Goal: Transaction & Acquisition: Purchase product/service

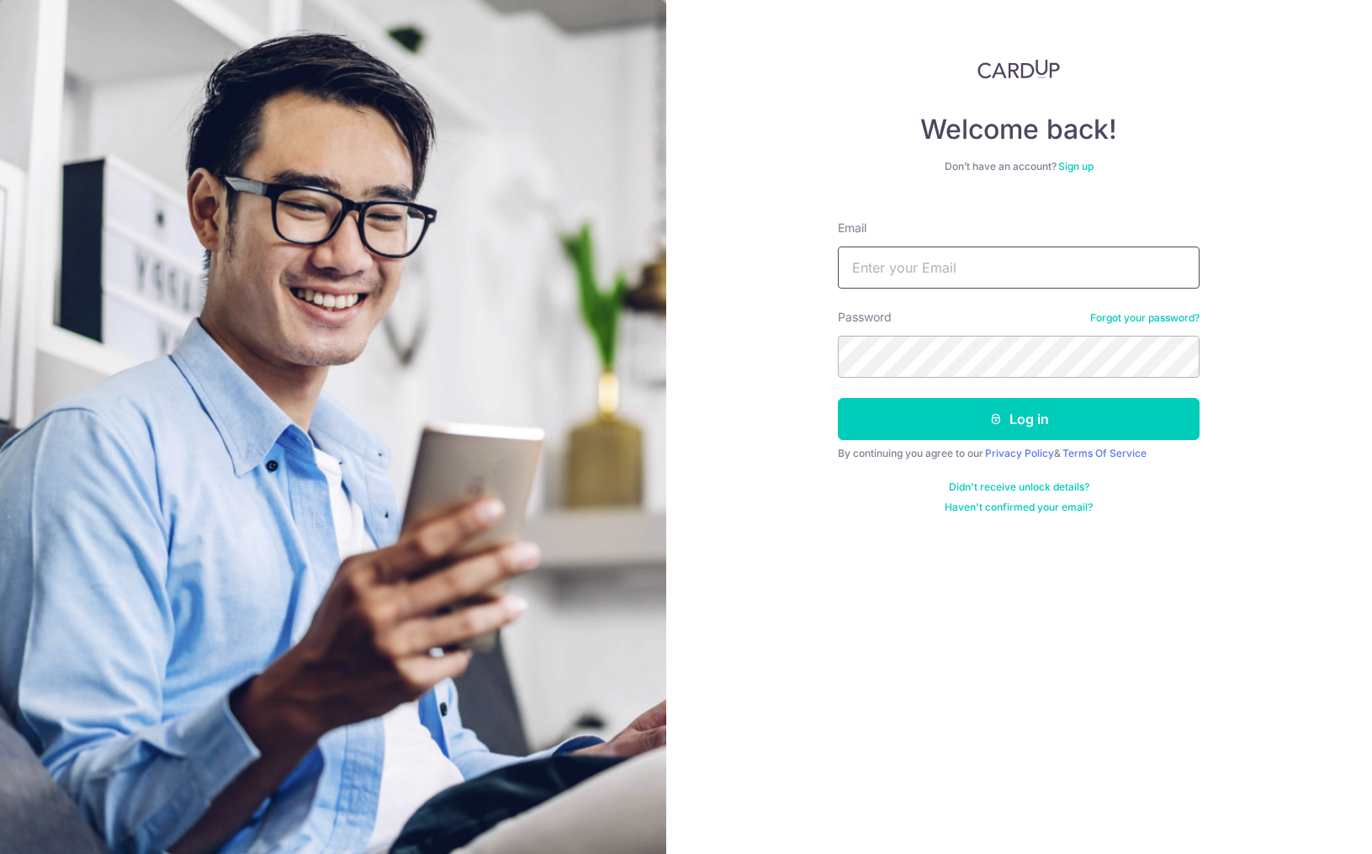
click at [947, 267] on input "Email" at bounding box center [1019, 267] width 362 height 42
type input "[EMAIL_ADDRESS][DOMAIN_NAME]"
click at [838, 398] on button "Log in" at bounding box center [1019, 419] width 362 height 42
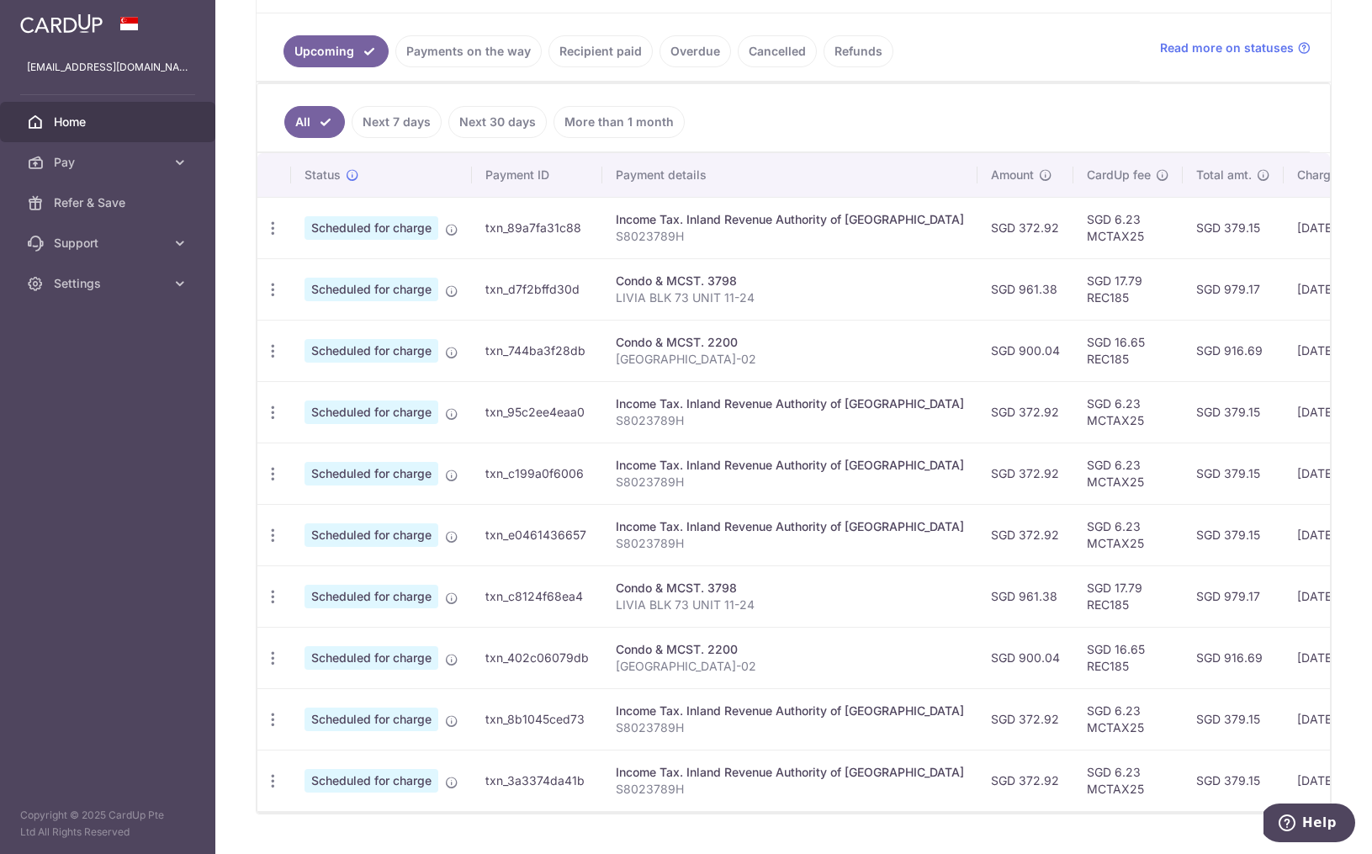
scroll to position [369, 0]
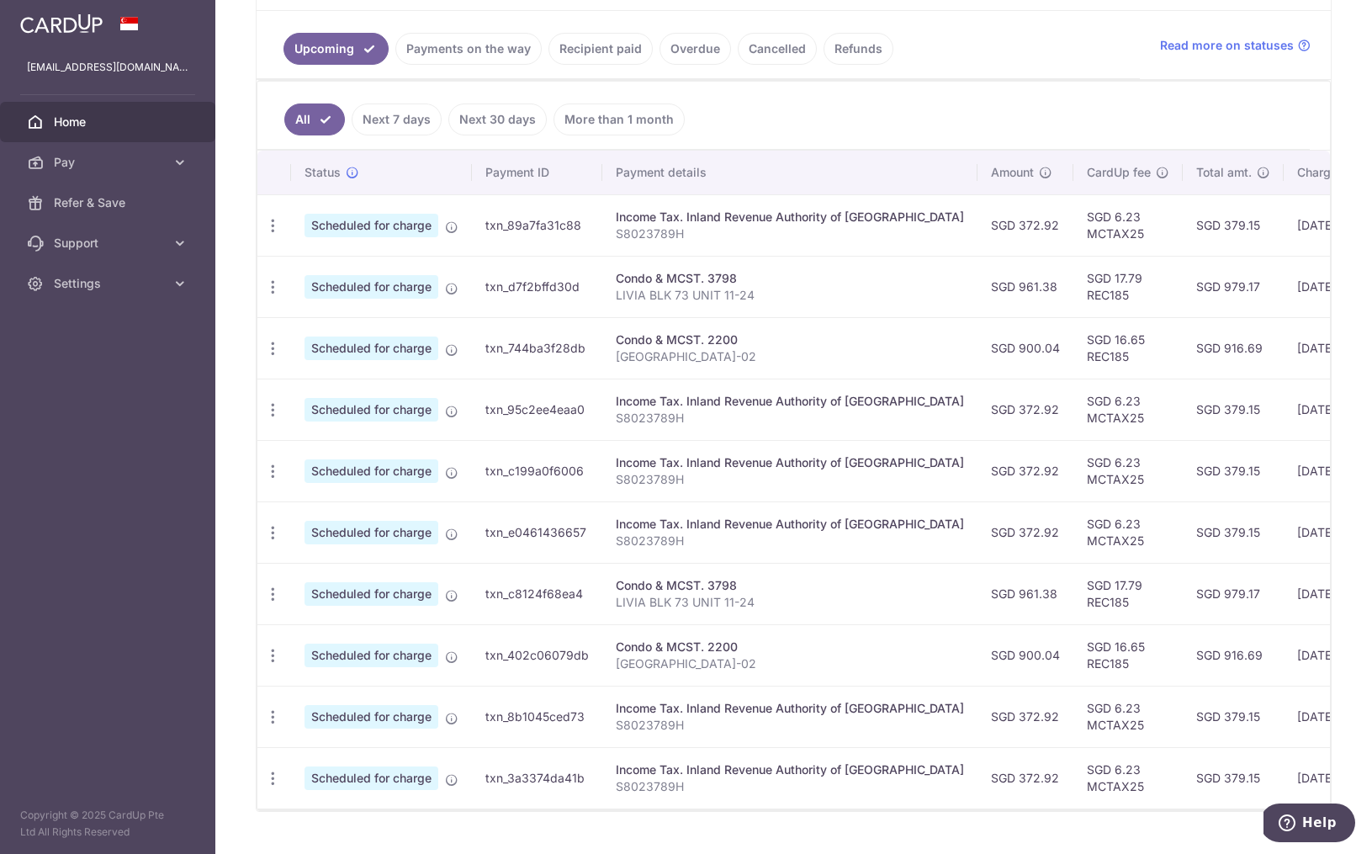
click at [821, 291] on p "LIVIA BLK 73 UNIT 11-24" at bounding box center [790, 295] width 348 height 17
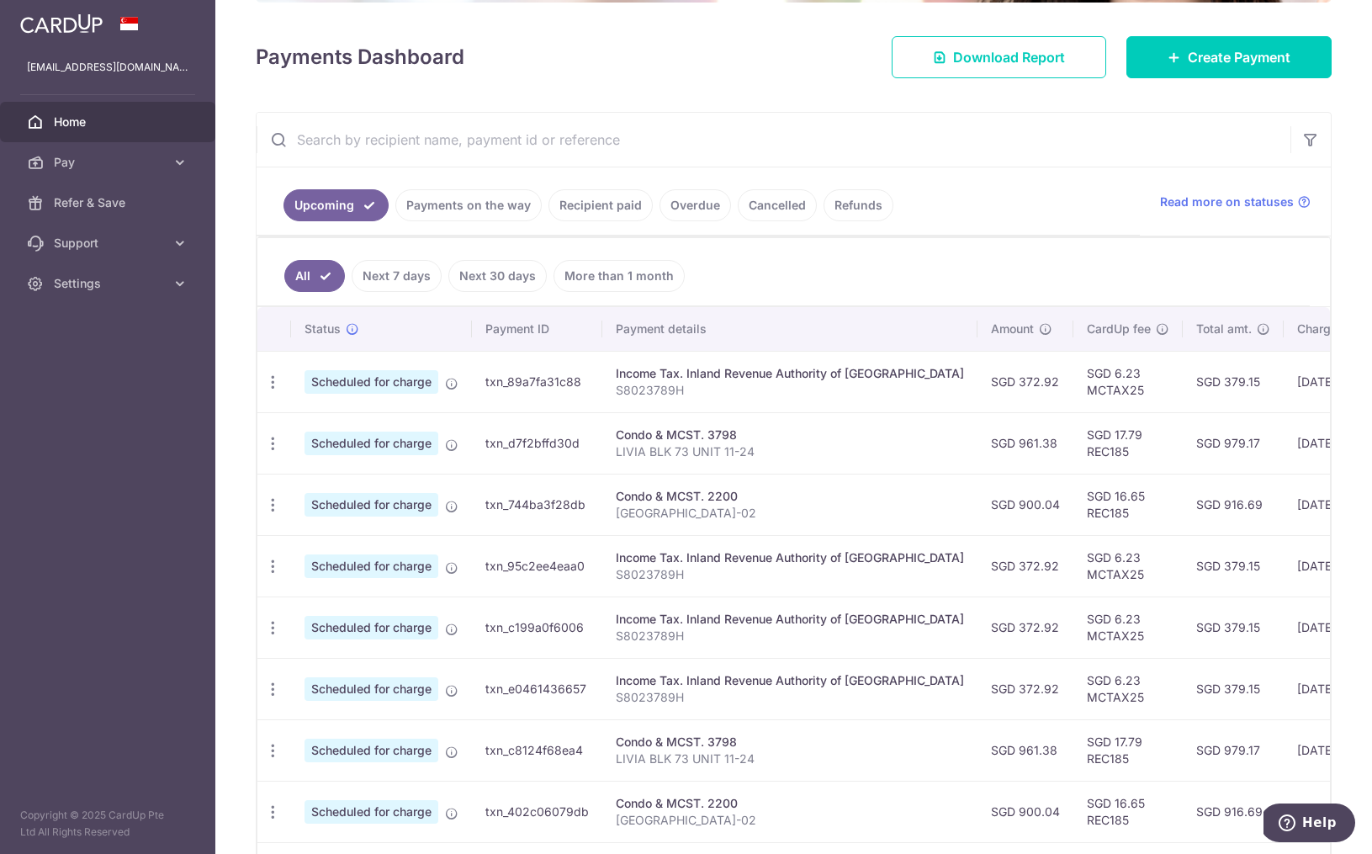
scroll to position [217, 0]
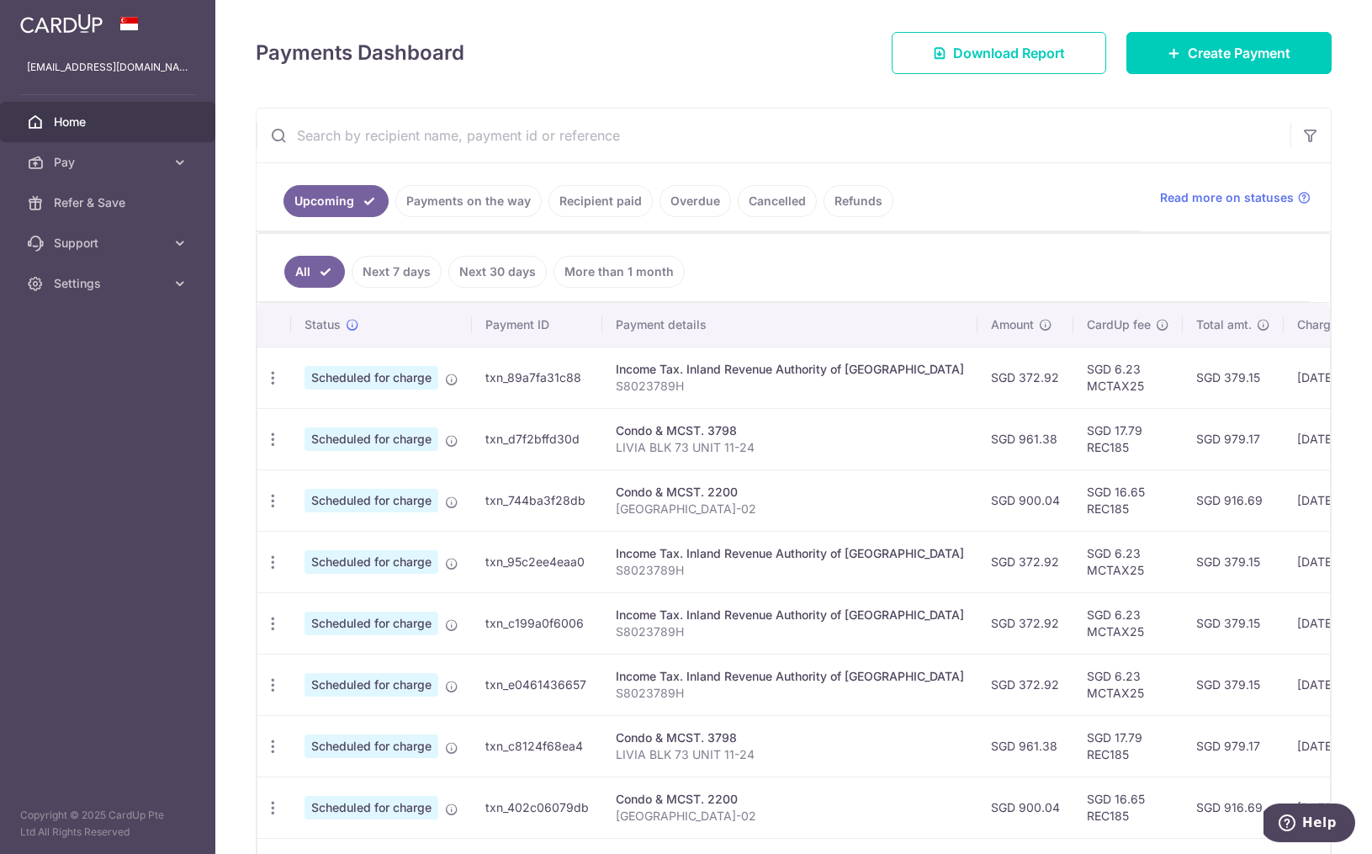
click at [468, 199] on link "Payments on the way" at bounding box center [468, 201] width 146 height 32
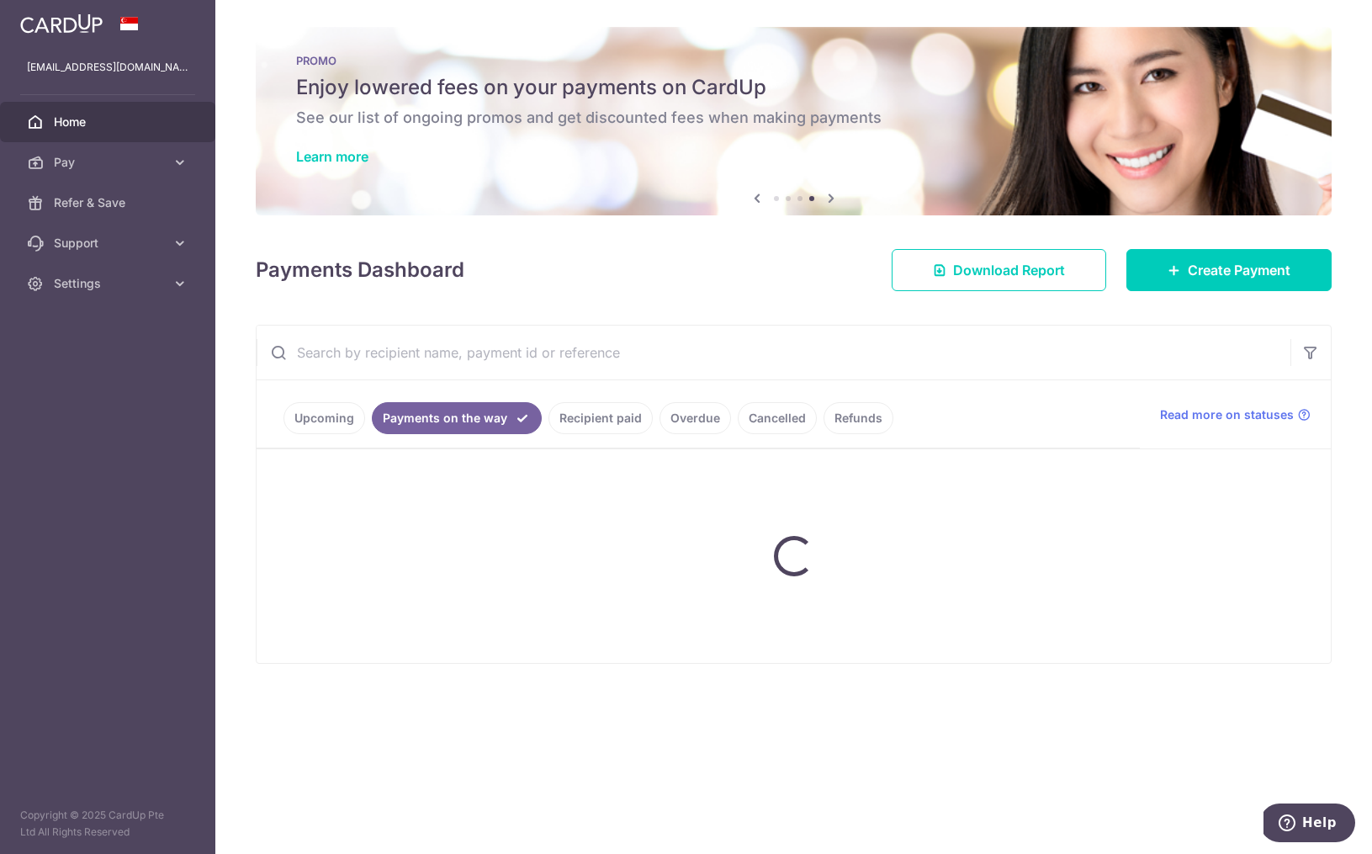
scroll to position [0, 0]
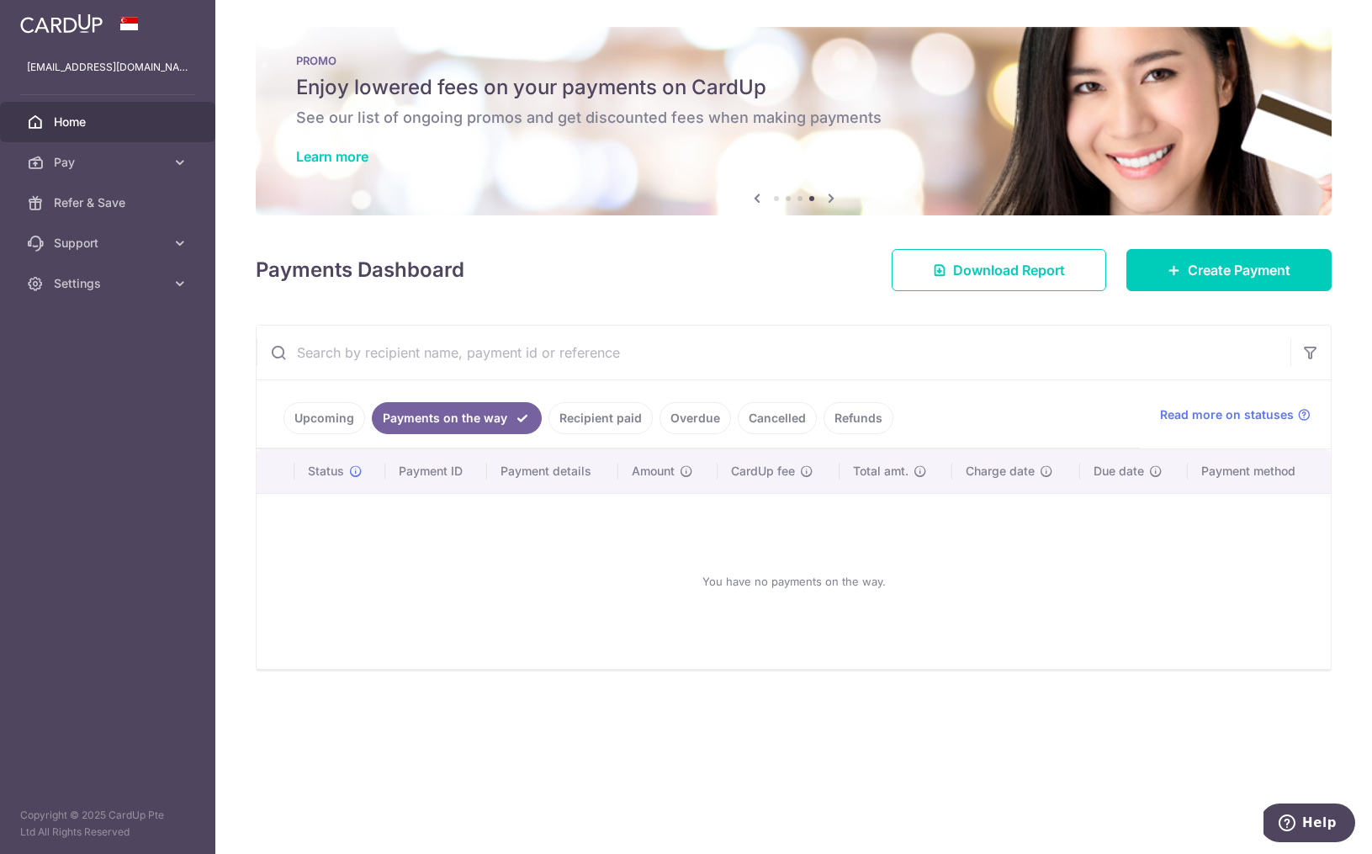
click at [602, 413] on link "Recipient paid" at bounding box center [600, 418] width 104 height 32
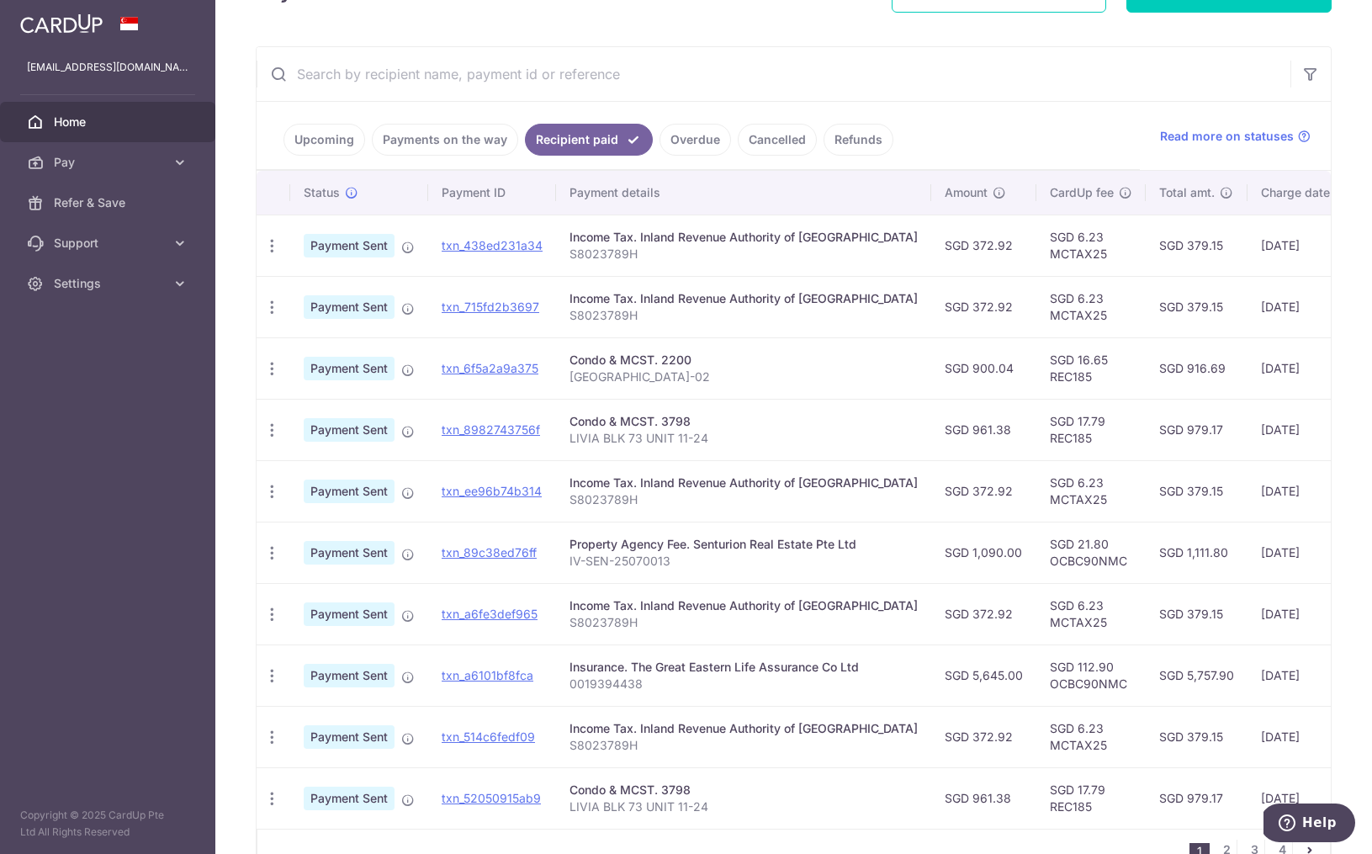
click at [304, 141] on link "Upcoming" at bounding box center [324, 140] width 82 height 32
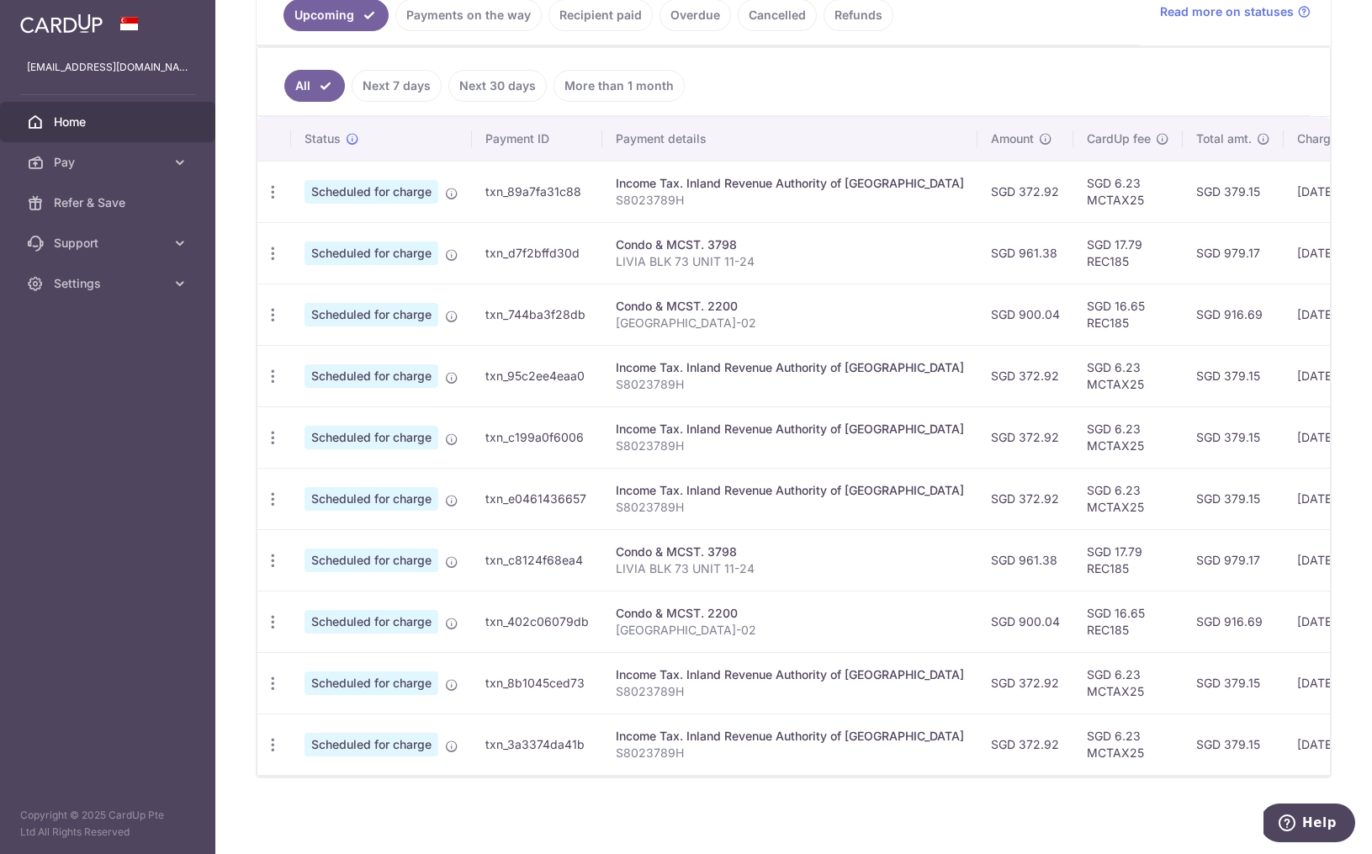
scroll to position [406, 0]
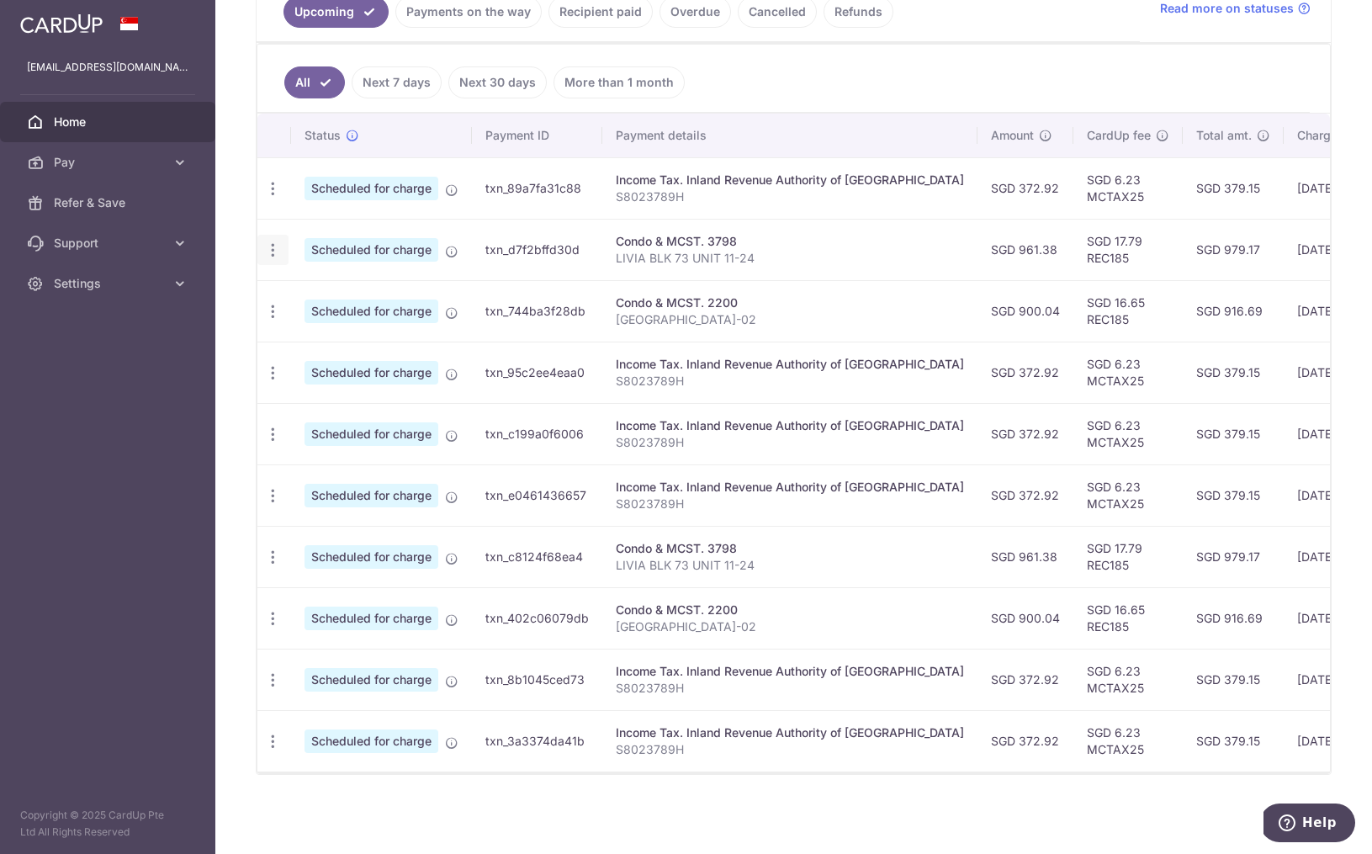
click at [270, 246] on icon "button" at bounding box center [273, 250] width 18 height 18
click at [812, 246] on div "Condo & MCST. 3798" at bounding box center [790, 241] width 348 height 17
click at [977, 256] on td "SGD 961.38" at bounding box center [1025, 249] width 96 height 61
click at [1082, 251] on td "SGD 17.79 REC185" at bounding box center [1127, 249] width 109 height 61
click at [1203, 251] on td "SGD 979.17" at bounding box center [1233, 249] width 101 height 61
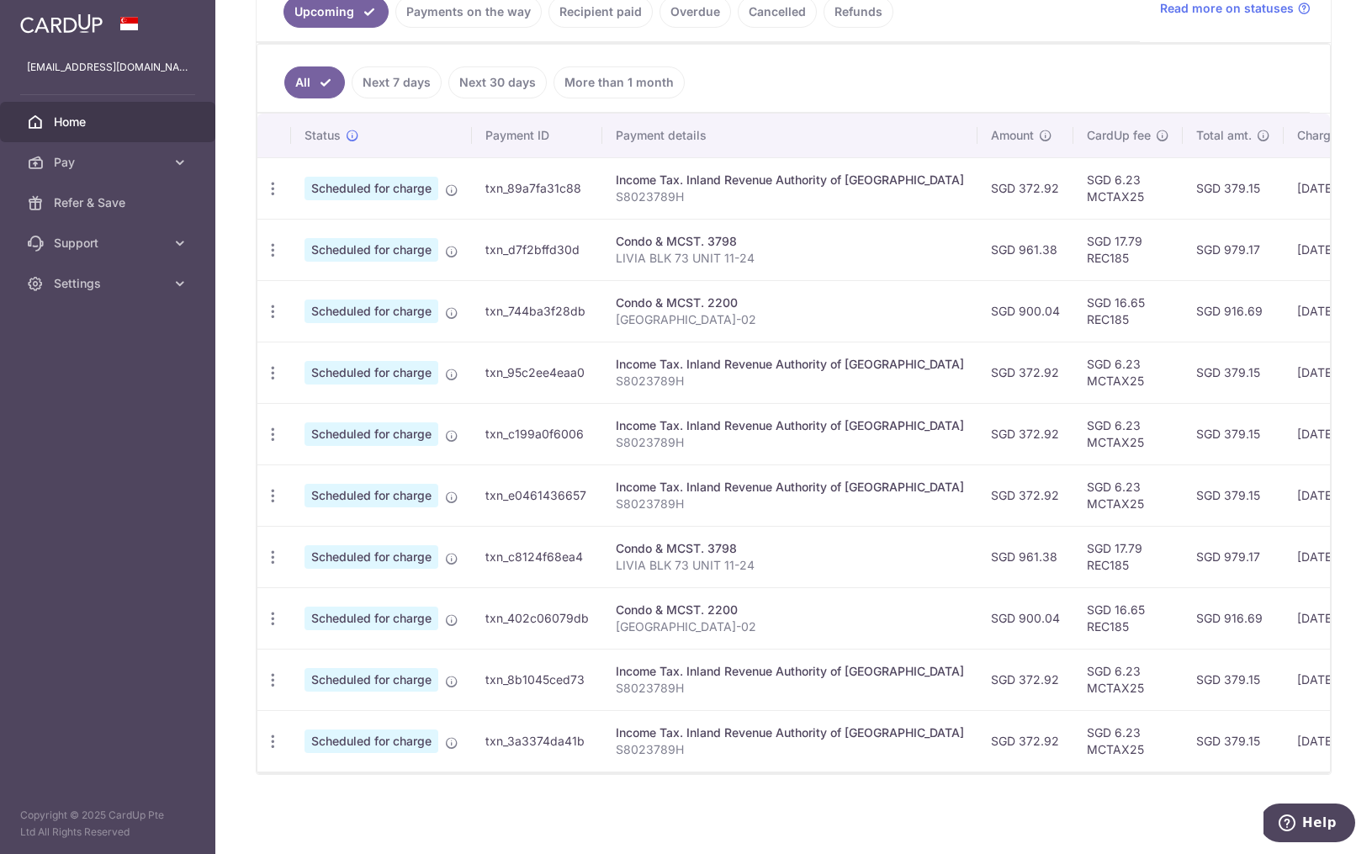
click at [1284, 257] on td "[DATE]" at bounding box center [1341, 249] width 114 height 61
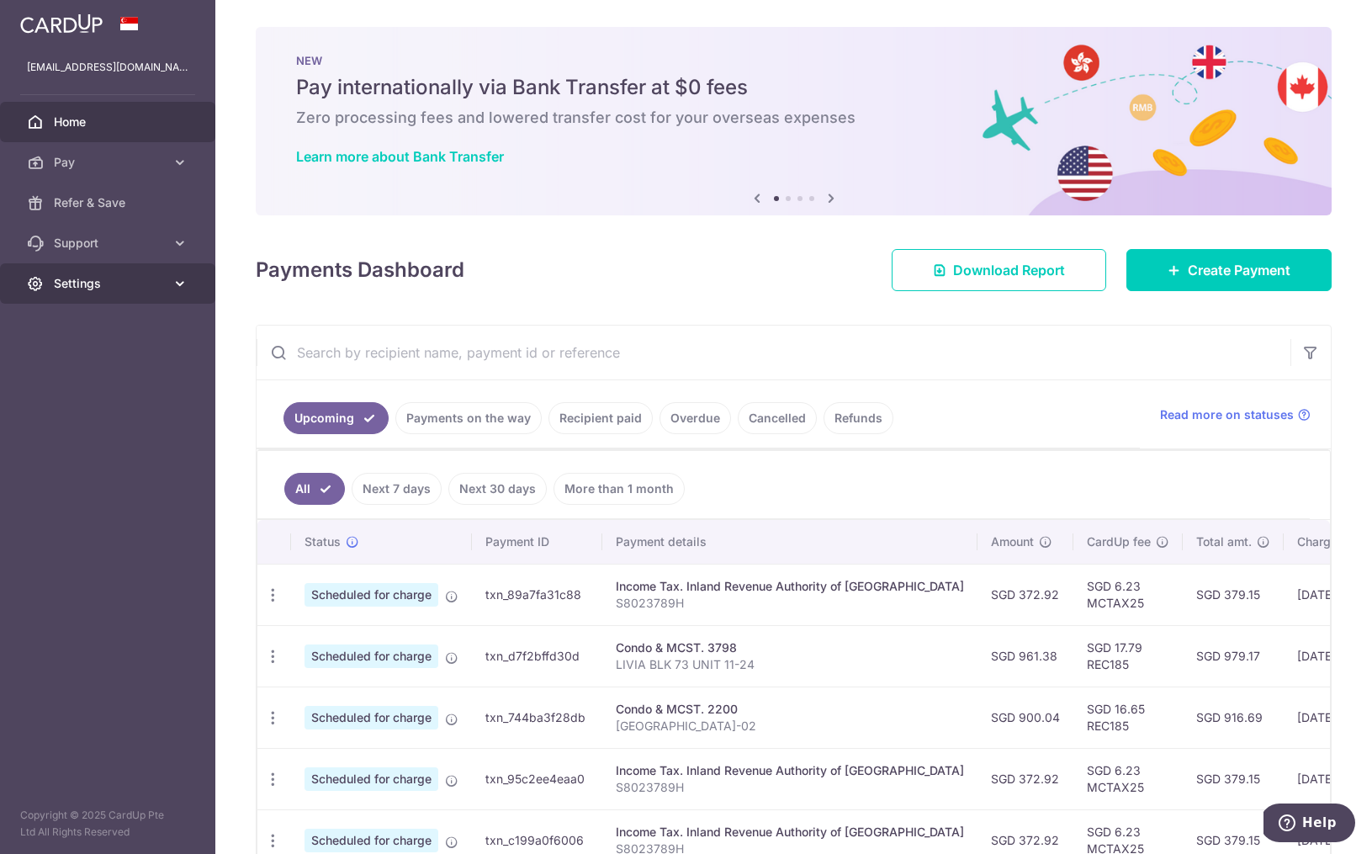
click at [82, 279] on span "Settings" at bounding box center [109, 283] width 111 height 17
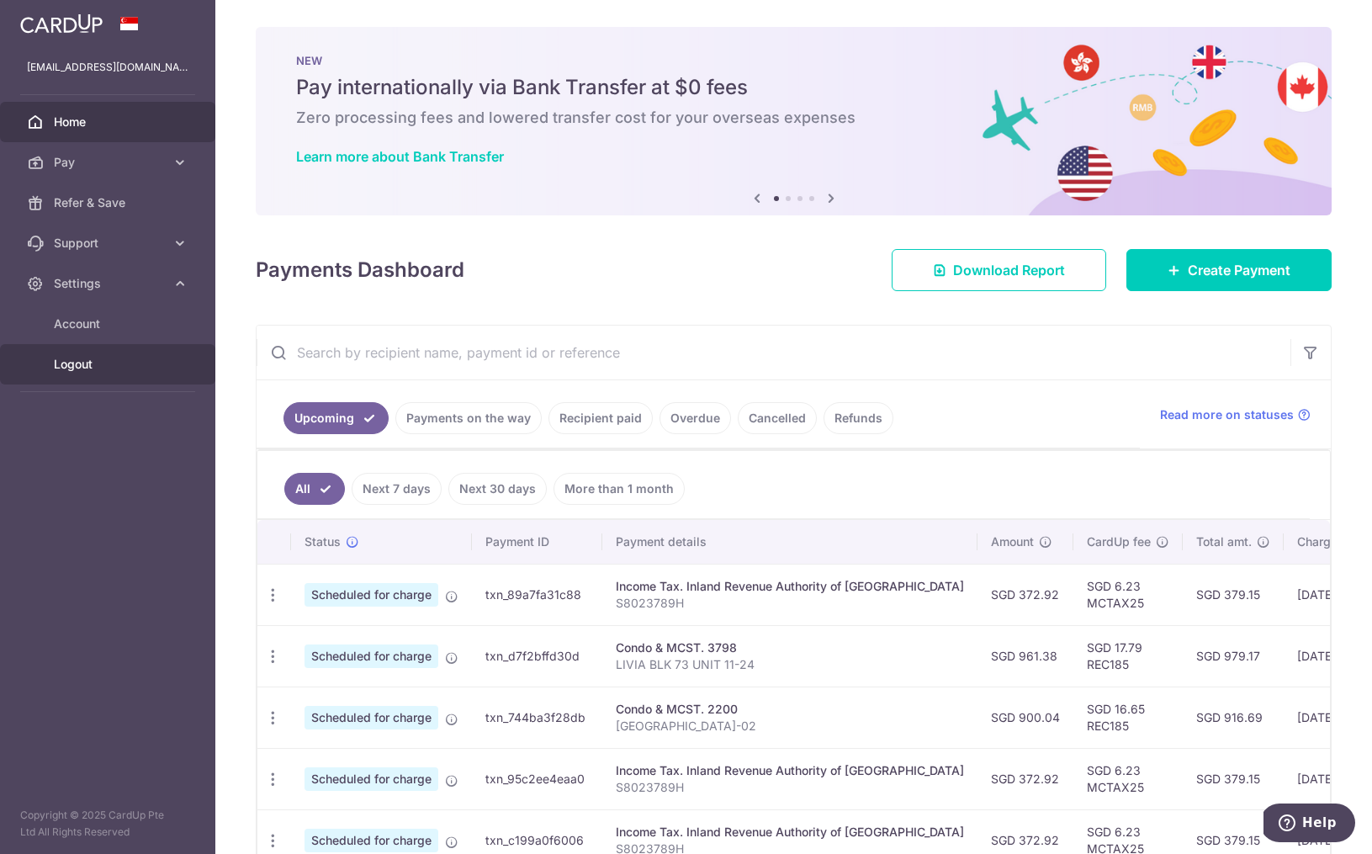
drag, startPoint x: 88, startPoint y: 360, endPoint x: 98, endPoint y: 378, distance: 20.3
click at [88, 360] on span "Logout" at bounding box center [109, 364] width 111 height 17
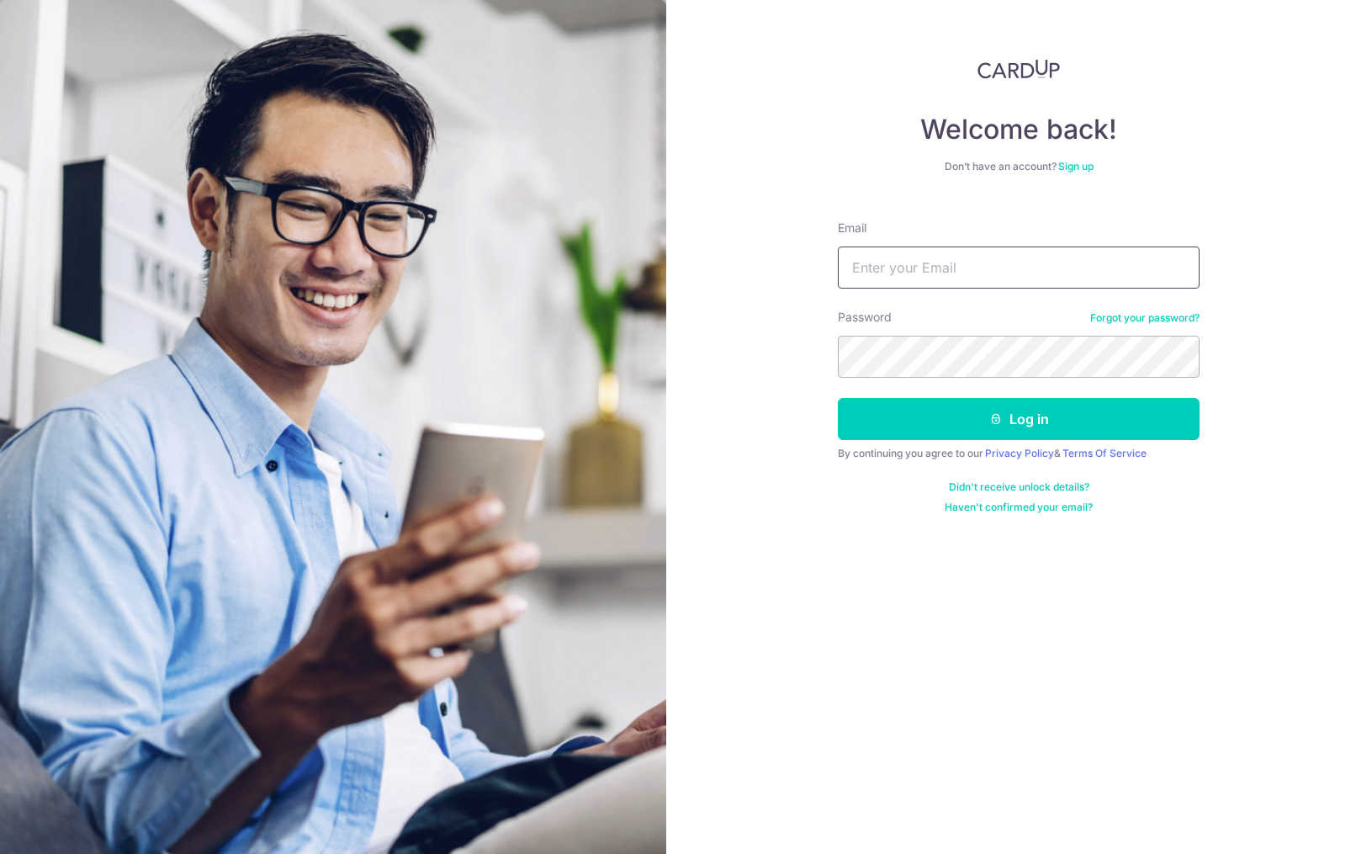
click at [970, 273] on input "Email" at bounding box center [1019, 267] width 362 height 42
type input "jaynewujy@gmail.com"
click at [838, 398] on button "Log in" at bounding box center [1019, 419] width 362 height 42
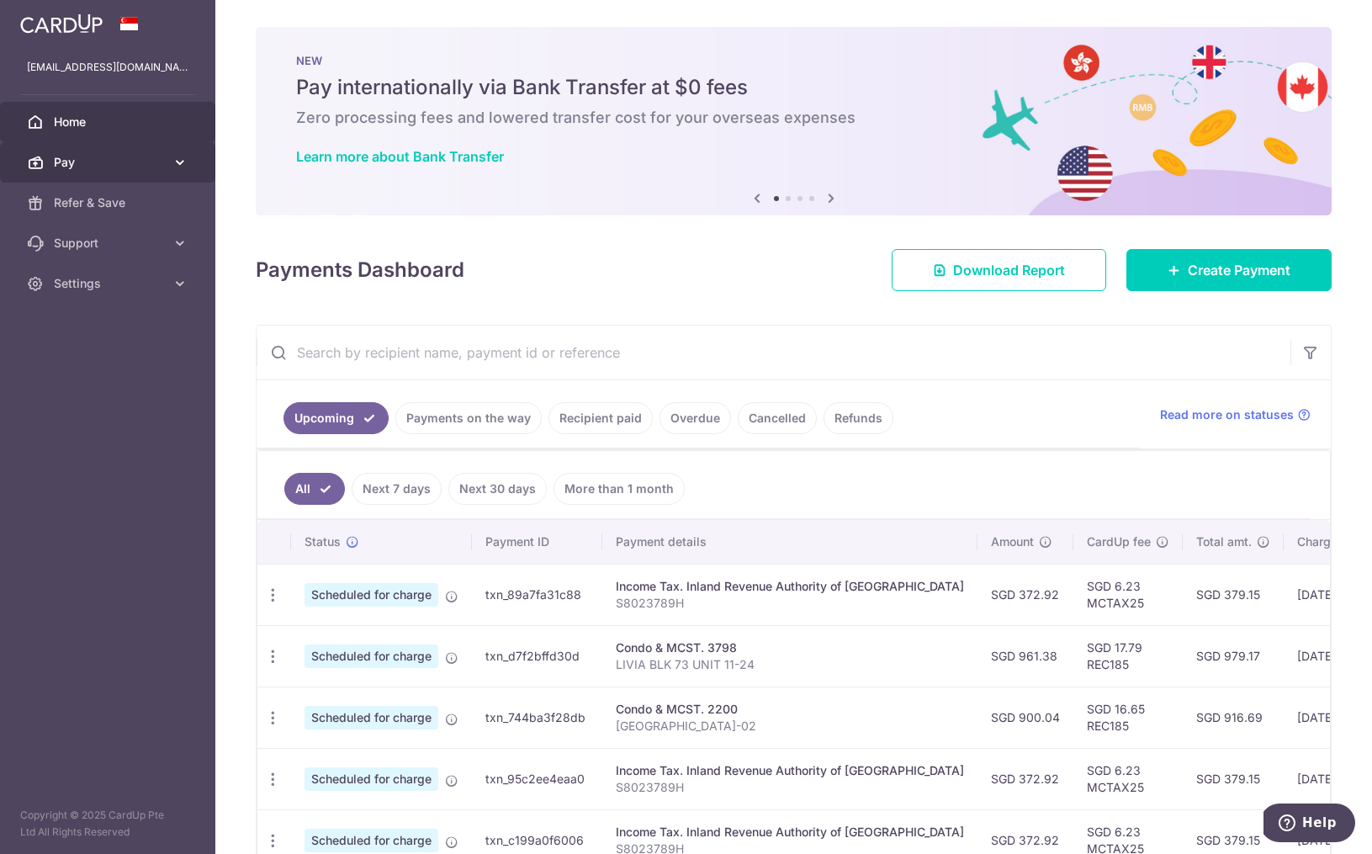
click at [82, 160] on span "Pay" at bounding box center [109, 162] width 111 height 17
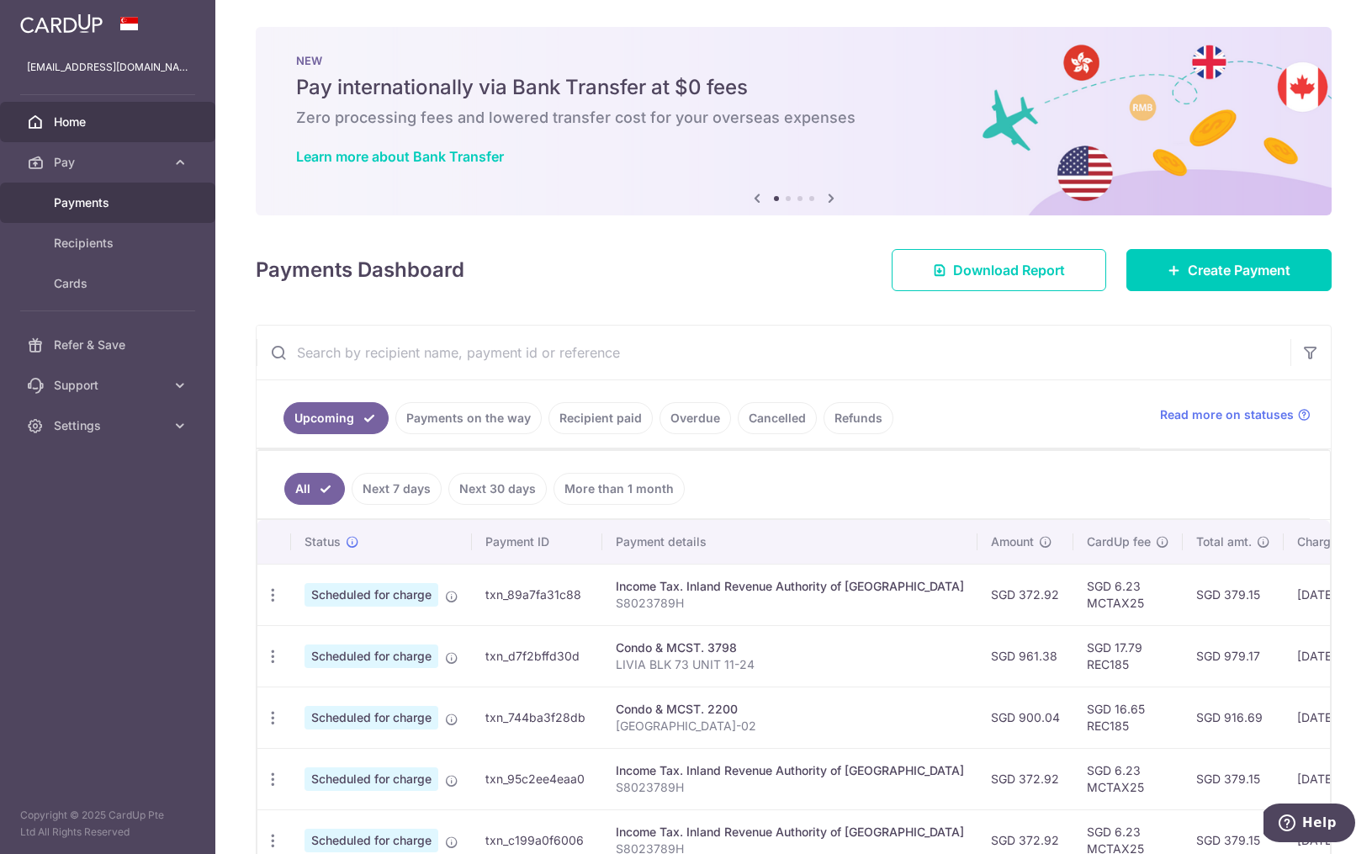
click at [110, 209] on span "Payments" at bounding box center [109, 202] width 111 height 17
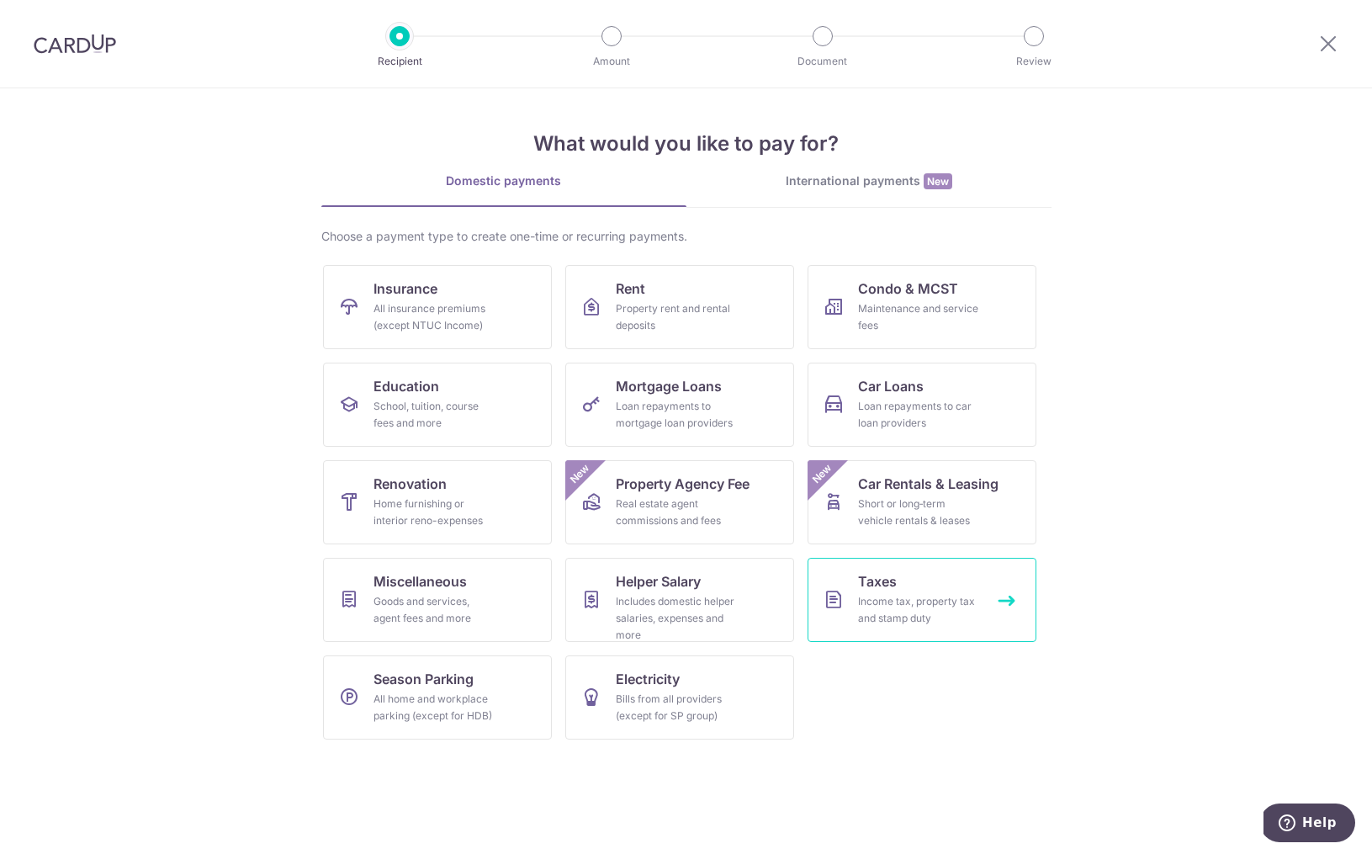
click at [960, 593] on div "Income tax, property tax and stamp duty" at bounding box center [918, 610] width 121 height 34
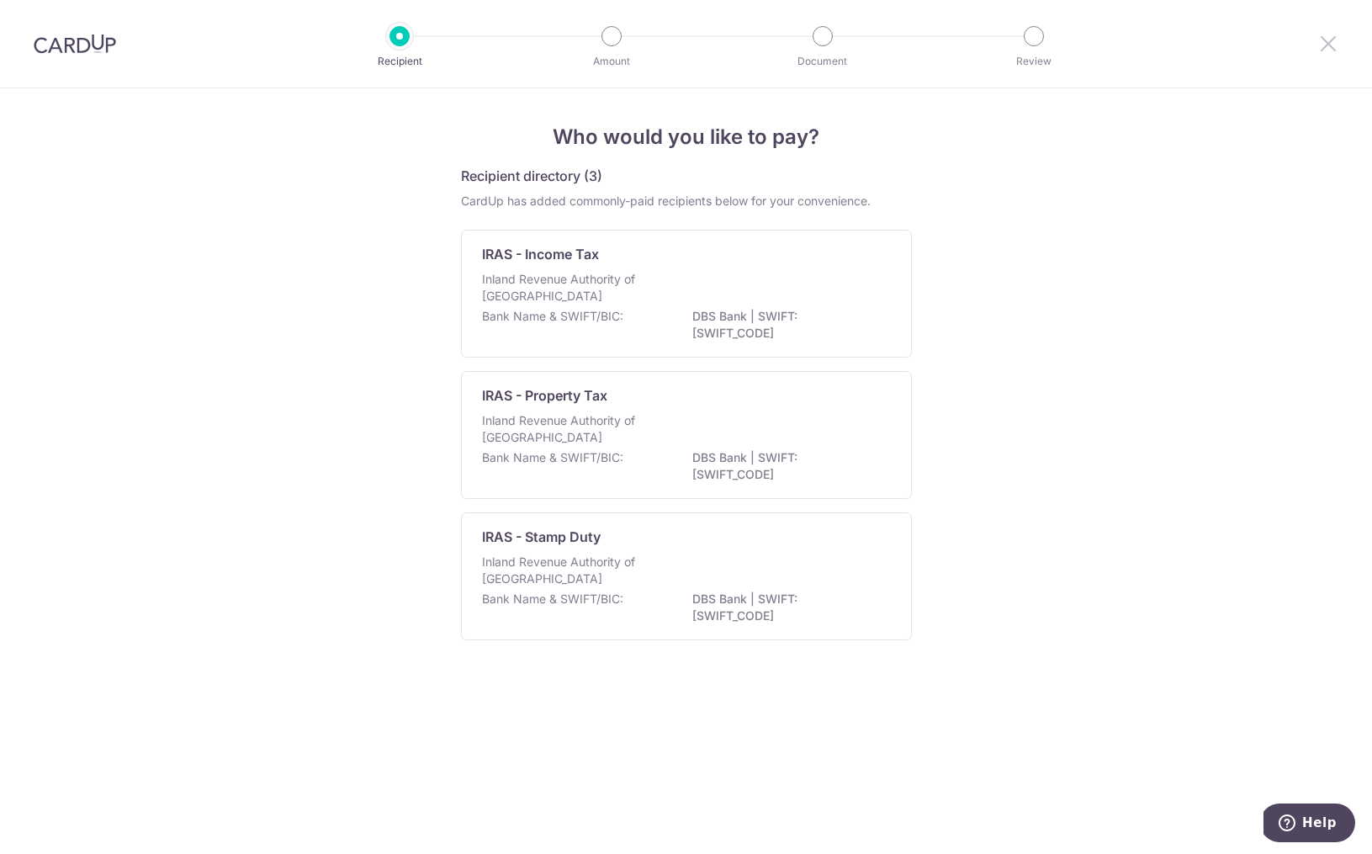
click at [1330, 45] on icon at bounding box center [1328, 43] width 20 height 21
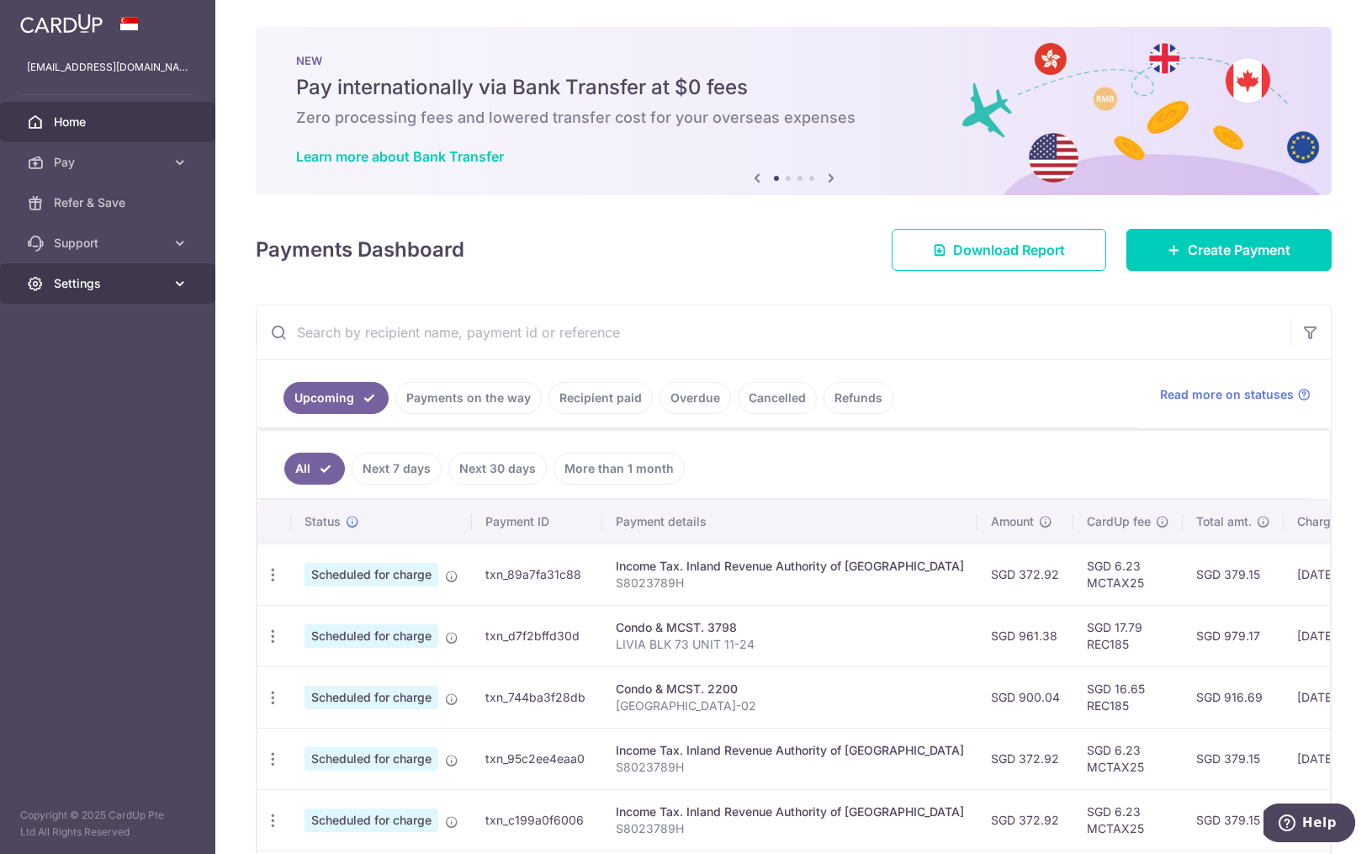
click at [102, 273] on link "Settings" at bounding box center [107, 283] width 215 height 40
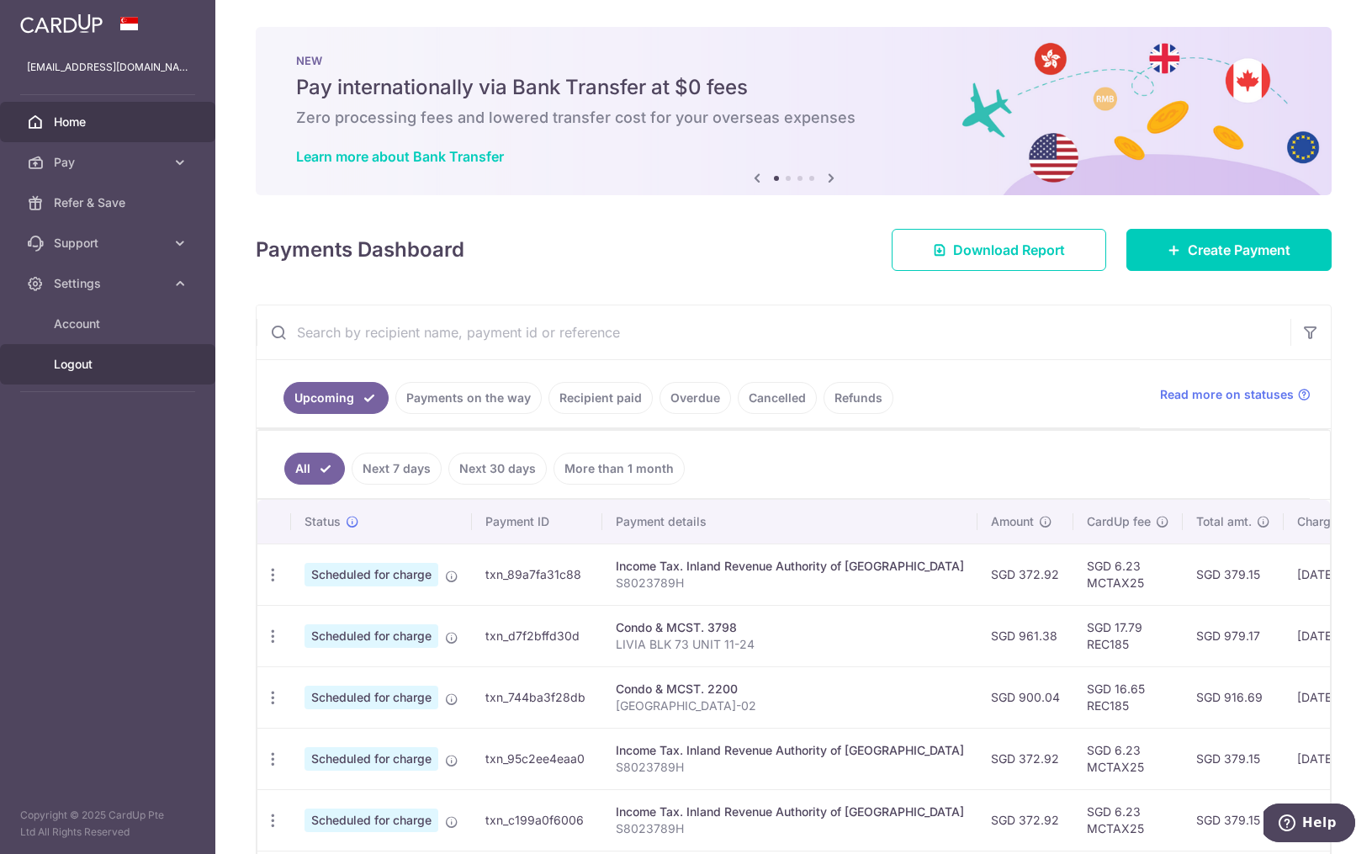
click at [106, 362] on span "Logout" at bounding box center [109, 364] width 111 height 17
